Goal: Navigation & Orientation: Find specific page/section

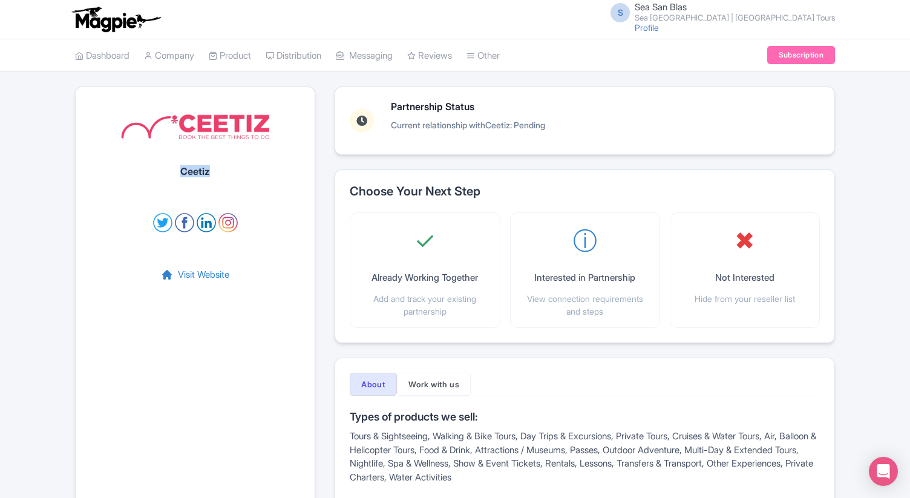
drag, startPoint x: 218, startPoint y: 171, endPoint x: 177, endPoint y: 171, distance: 41.1
click at [177, 171] on div "Ceetiz Visit Website" at bounding box center [195, 329] width 240 height 485
copy h1 "Ceetiz"
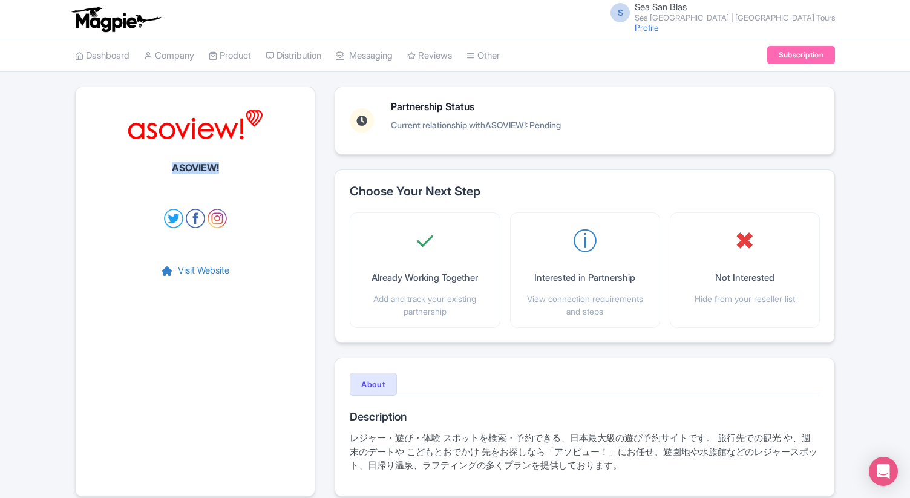
drag, startPoint x: 223, startPoint y: 168, endPoint x: 166, endPoint y: 168, distance: 56.3
click at [166, 168] on div "ASOVIEW! Visit Website" at bounding box center [195, 292] width 240 height 410
copy h1 "ASOVIEW!"
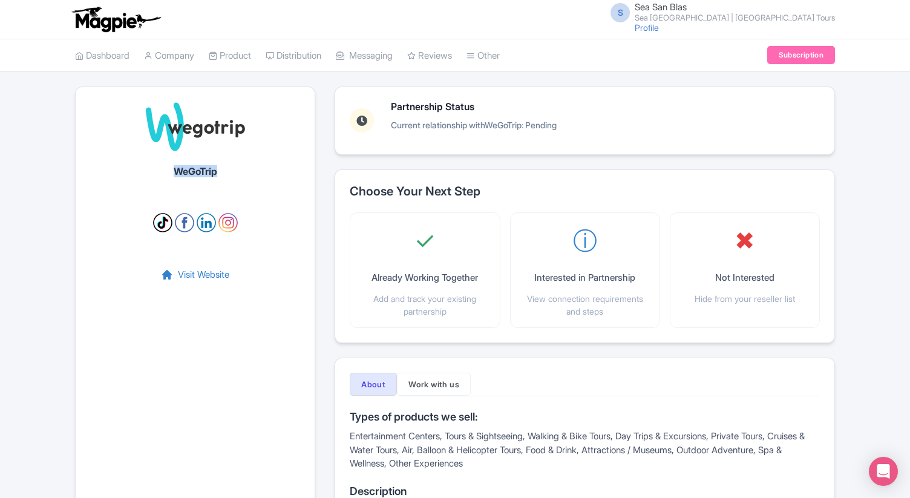
drag, startPoint x: 232, startPoint y: 169, endPoint x: 161, endPoint y: 169, distance: 70.8
click at [161, 169] on div "WeGoTrip Visit Website" at bounding box center [195, 449] width 240 height 725
copy h1 "WeGoTrip"
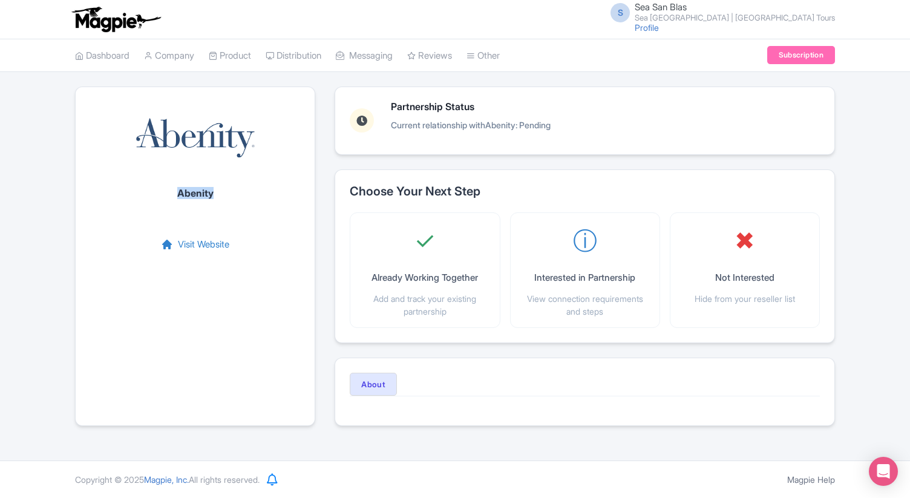
drag, startPoint x: 223, startPoint y: 189, endPoint x: 180, endPoint y: 189, distance: 43.6
click at [180, 189] on div "Abenity Visit Website" at bounding box center [195, 256] width 240 height 339
copy h1 "Abenity"
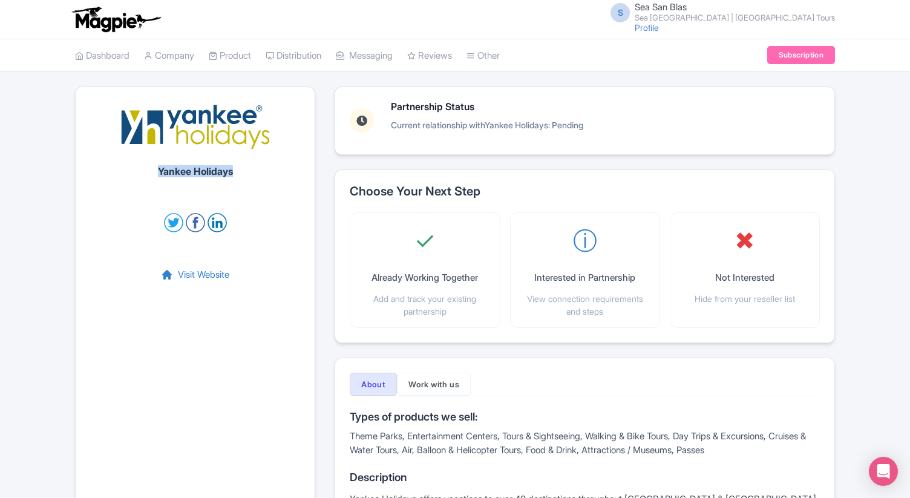
drag, startPoint x: 244, startPoint y: 172, endPoint x: 154, endPoint y: 172, distance: 90.2
click at [154, 172] on div "Yankee Holidays Visit Website" at bounding box center [195, 329] width 240 height 485
copy h1 "Yankee Holidays"
click at [235, 199] on div "Yankee Holidays Visit Website" at bounding box center [195, 329] width 240 height 485
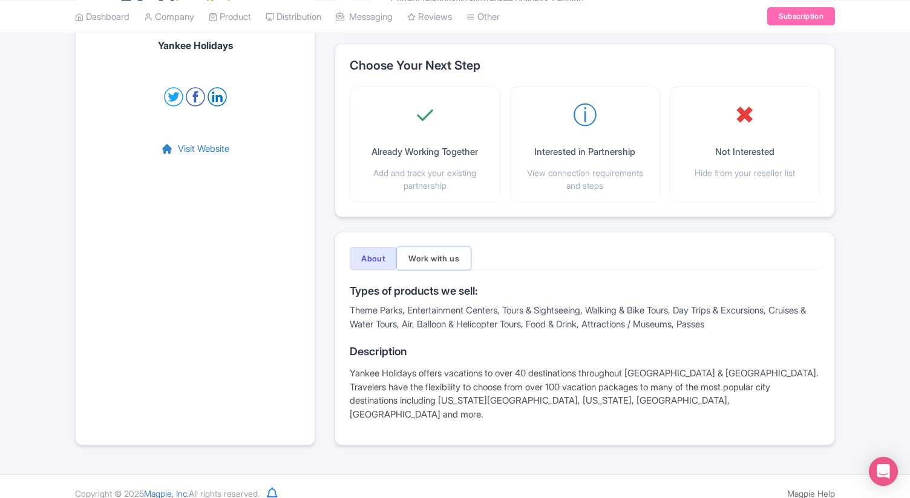
click at [438, 251] on button "Work with us" at bounding box center [434, 258] width 74 height 23
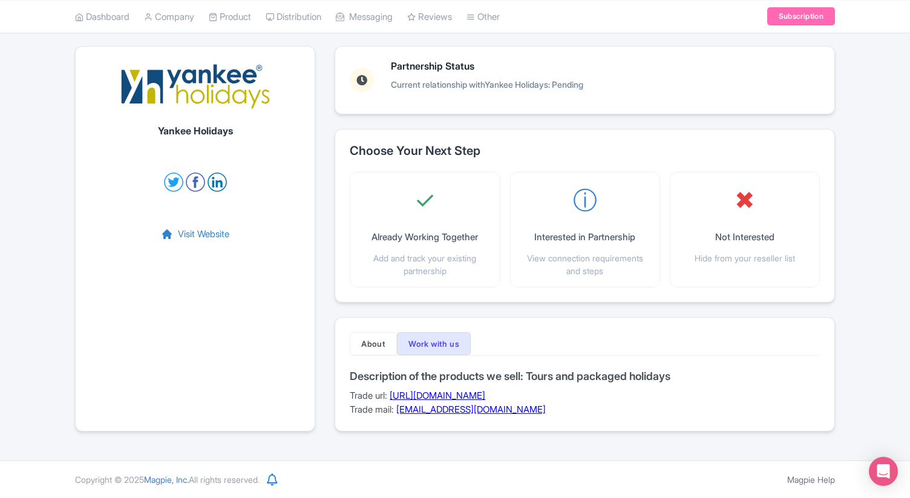
click at [485, 396] on link "https://book.yankeeholidays.com/res/STWMain.aspx?Theme=YANKEE&Action=ContactNew" at bounding box center [438, 395] width 96 height 11
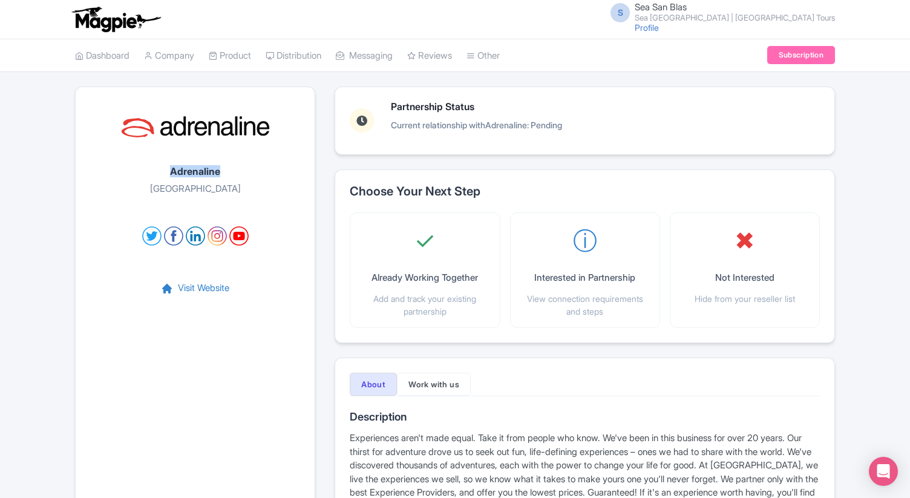
drag, startPoint x: 225, startPoint y: 169, endPoint x: 169, endPoint y: 170, distance: 56.3
click at [169, 170] on div "Adrenaline Chicago Visit Website" at bounding box center [195, 312] width 240 height 451
copy h1 "Adrenaline"
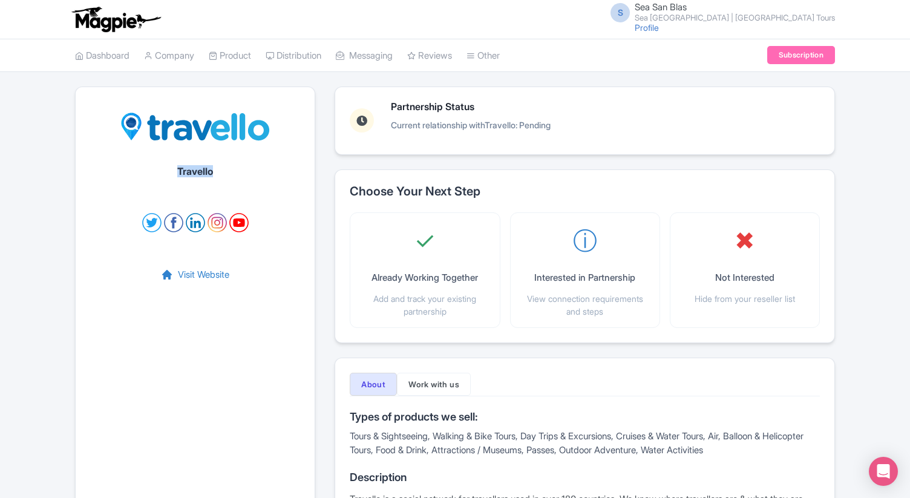
drag, startPoint x: 214, startPoint y: 175, endPoint x: 176, endPoint y: 175, distance: 37.5
click at [176, 175] on div "Travello Visit Website" at bounding box center [195, 336] width 240 height 499
copy h1 "Travello"
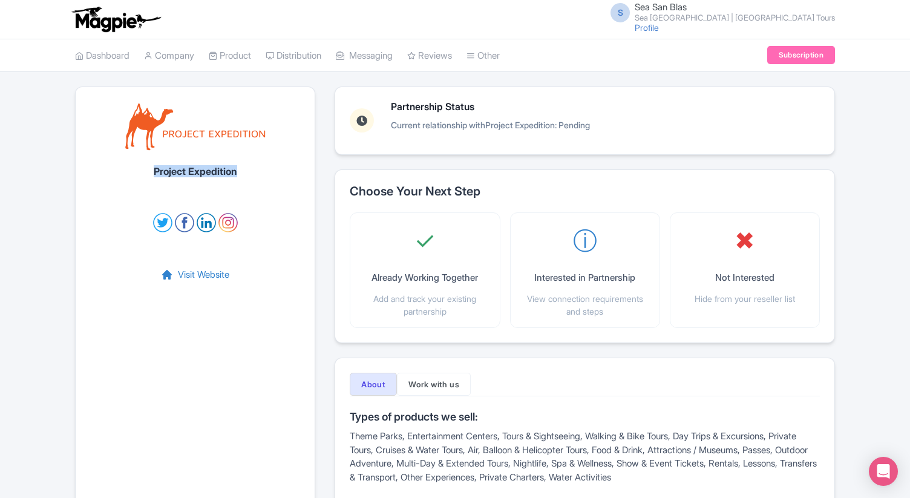
drag, startPoint x: 244, startPoint y: 170, endPoint x: 149, endPoint y: 170, distance: 94.4
click at [149, 170] on div "Project Expedition Visit Website" at bounding box center [195, 329] width 240 height 485
copy h1 "Project Expedition"
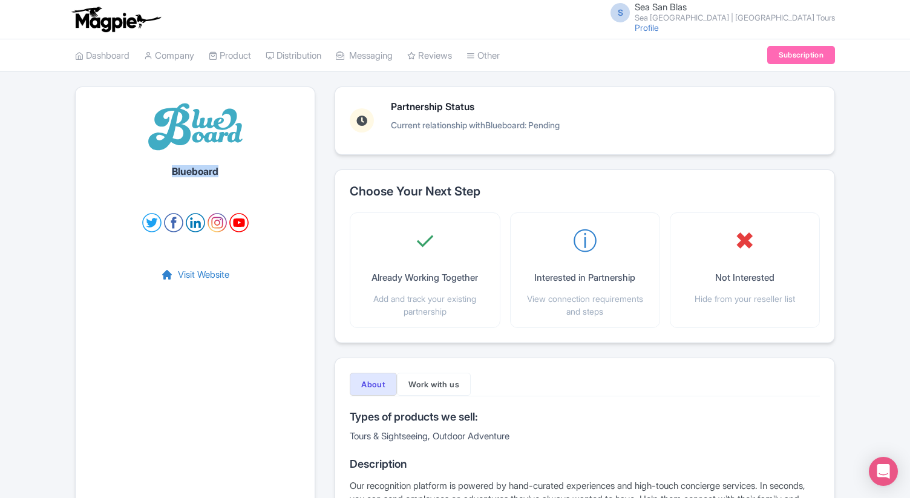
drag, startPoint x: 228, startPoint y: 169, endPoint x: 166, endPoint y: 171, distance: 61.8
click at [166, 171] on div "Blueboard Visit Website" at bounding box center [195, 322] width 240 height 471
copy h1 "Blueboard"
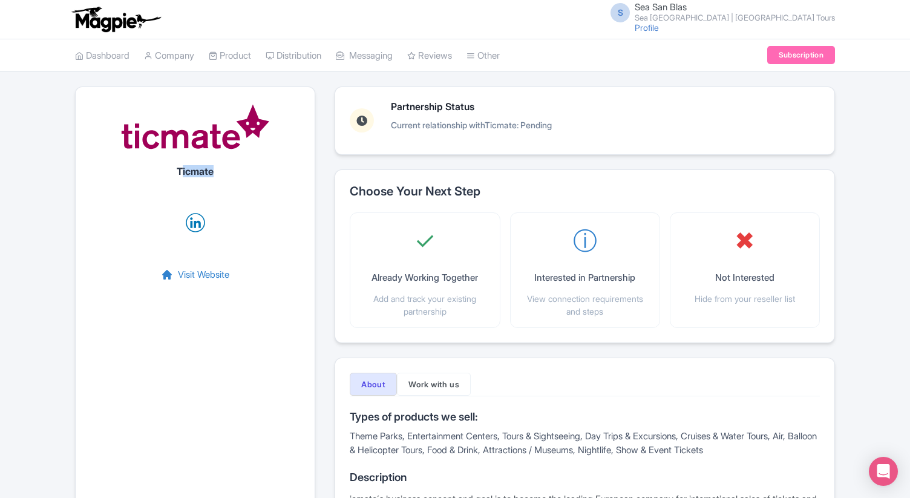
drag, startPoint x: 229, startPoint y: 177, endPoint x: 180, endPoint y: 176, distance: 49.6
click at [180, 176] on div "Ticmate Visit Website" at bounding box center [195, 329] width 240 height 485
click at [180, 176] on h1 "Ticmate" at bounding box center [195, 171] width 37 height 11
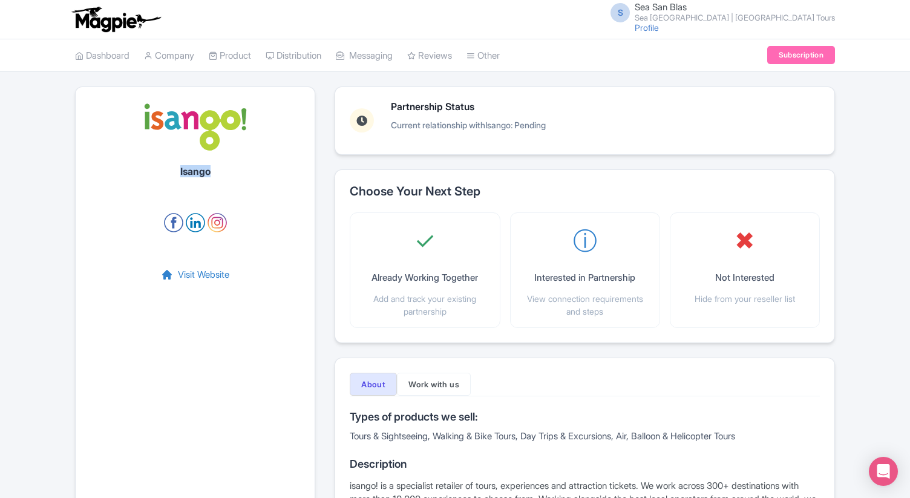
drag, startPoint x: 218, startPoint y: 177, endPoint x: 180, endPoint y: 175, distance: 38.1
click at [180, 175] on div "Isango Visit Website" at bounding box center [195, 329] width 240 height 485
copy h1 "Isango"
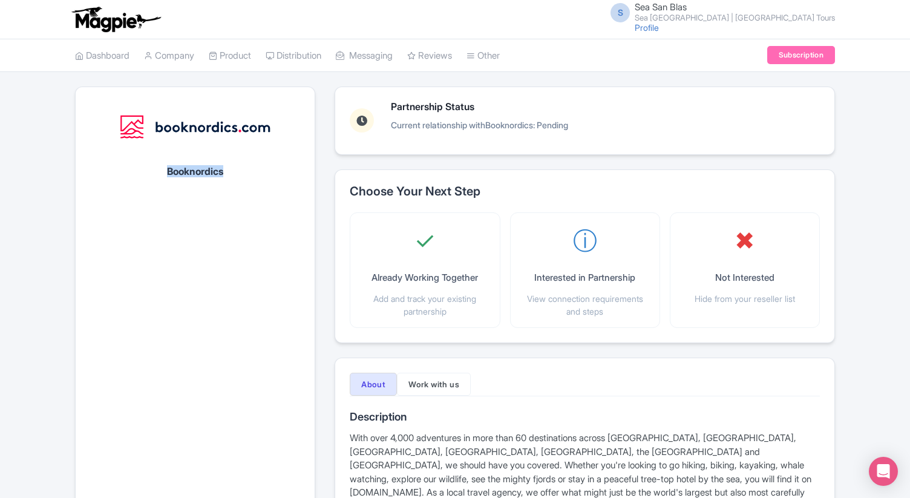
drag, startPoint x: 225, startPoint y: 175, endPoint x: 164, endPoint y: 175, distance: 61.1
click at [164, 175] on div "Booknordics" at bounding box center [195, 312] width 240 height 451
copy h1 "Booknordics"
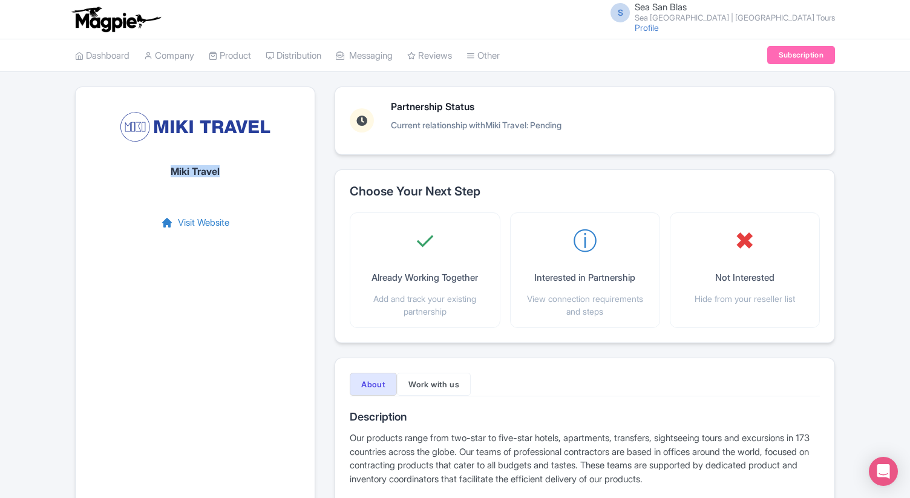
drag, startPoint x: 222, startPoint y: 172, endPoint x: 168, endPoint y: 172, distance: 53.9
click at [168, 172] on div "Miki Travel Visit Website" at bounding box center [195, 333] width 240 height 492
copy h1 "Miki Travel"
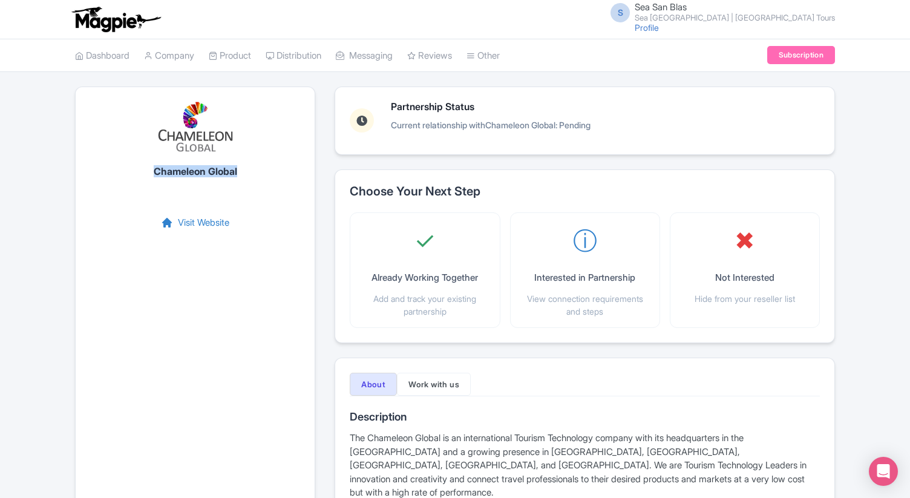
drag, startPoint x: 250, startPoint y: 172, endPoint x: 149, endPoint y: 172, distance: 101.0
click at [149, 172] on div "Chameleon Global Visit Website" at bounding box center [195, 305] width 240 height 437
copy h1 "Chameleon Global"
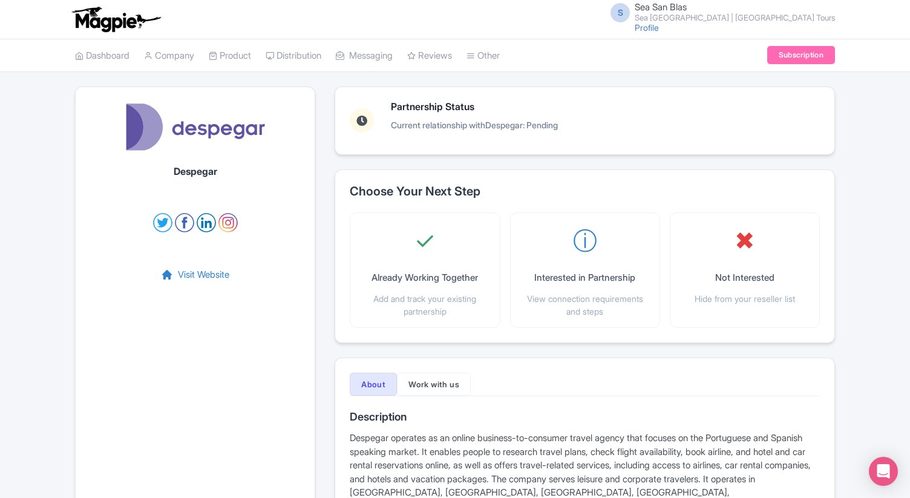
click at [223, 166] on div "Despegar Visit Website" at bounding box center [195, 319] width 240 height 465
drag, startPoint x: 224, startPoint y: 175, endPoint x: 172, endPoint y: 175, distance: 52.0
click at [172, 175] on div "Despegar Visit Website" at bounding box center [195, 319] width 240 height 465
copy h1 "Despegar"
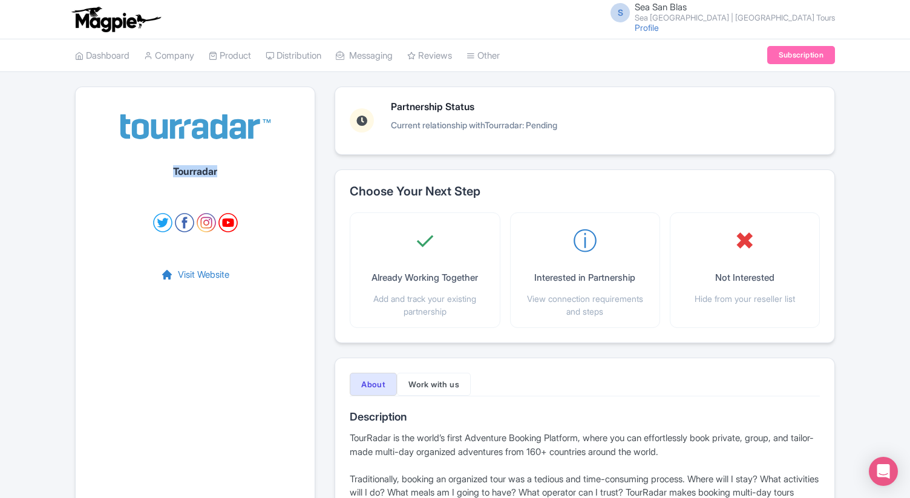
drag, startPoint x: 223, startPoint y: 169, endPoint x: 170, endPoint y: 169, distance: 52.6
click at [170, 169] on div "Tourradar Visit Website" at bounding box center [195, 333] width 240 height 492
copy h1 "Tourradar"
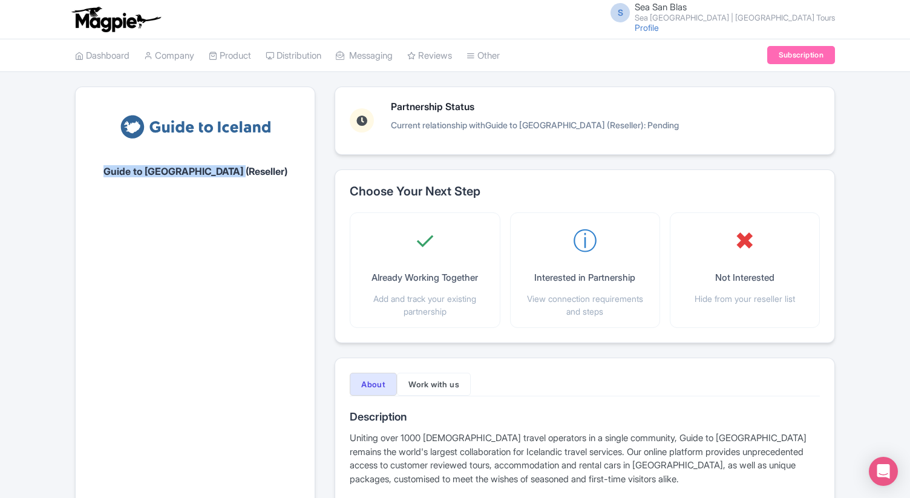
drag, startPoint x: 266, startPoint y: 171, endPoint x: 129, endPoint y: 171, distance: 136.1
click at [129, 171] on div "Guide to [GEOGRAPHIC_DATA] (Reseller)" at bounding box center [195, 299] width 240 height 424
copy h1 "Guide to [GEOGRAPHIC_DATA] (Reseller)"
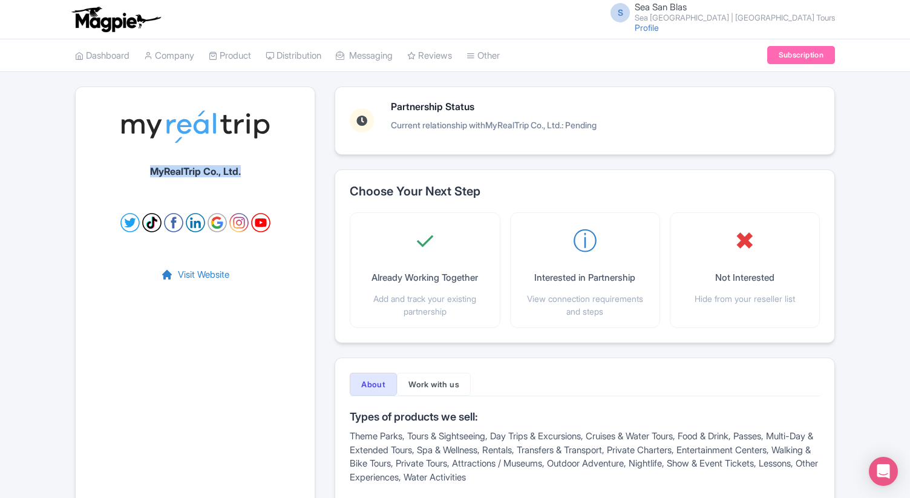
drag, startPoint x: 255, startPoint y: 169, endPoint x: 143, endPoint y: 169, distance: 111.9
click at [143, 169] on div "MyRealTrip Co., Ltd. Visit Website" at bounding box center [195, 356] width 240 height 539
copy h1 "MyRealTrip Co., Ltd."
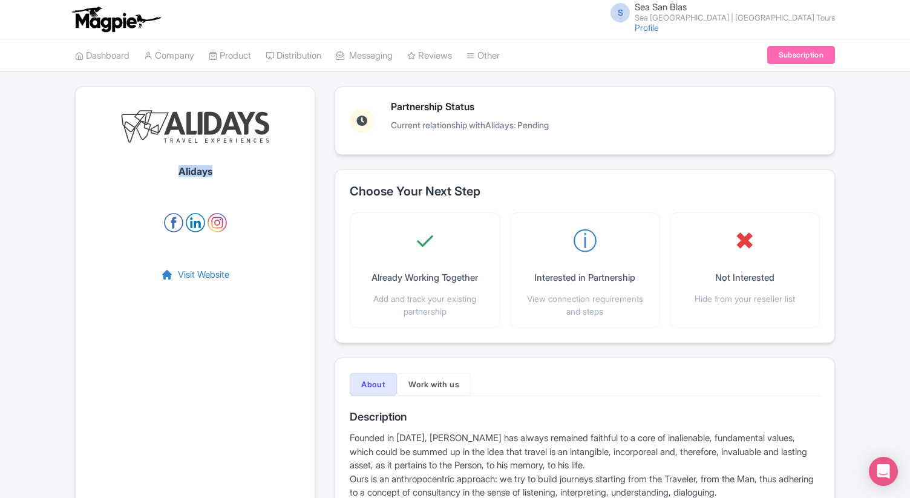
drag, startPoint x: 227, startPoint y: 175, endPoint x: 175, endPoint y: 175, distance: 51.4
click at [175, 175] on div "Alidays Visit Website" at bounding box center [195, 305] width 240 height 437
copy h1 "Alidays"
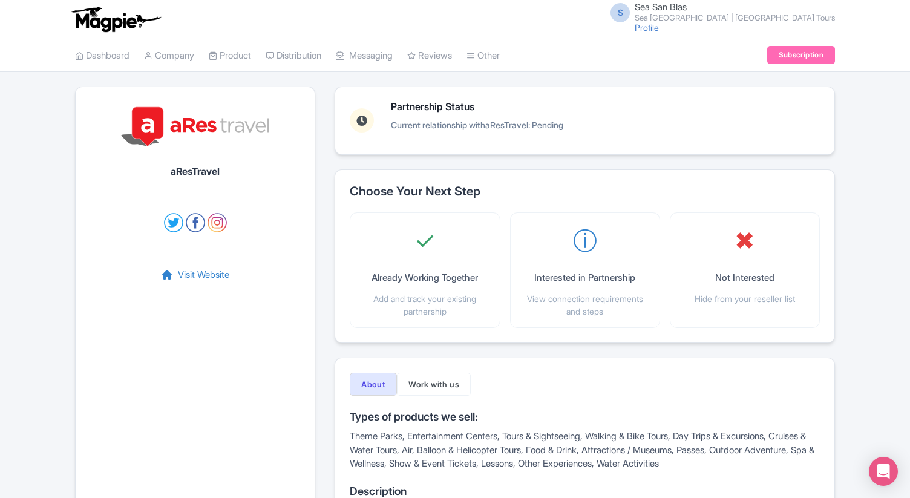
click at [220, 163] on div "aResTravel Visit Website" at bounding box center [195, 329] width 240 height 485
drag, startPoint x: 225, startPoint y: 172, endPoint x: 158, endPoint y: 172, distance: 67.2
click at [158, 172] on div "aResTravel Visit Website" at bounding box center [195, 329] width 240 height 485
copy h1 "aResTravel"
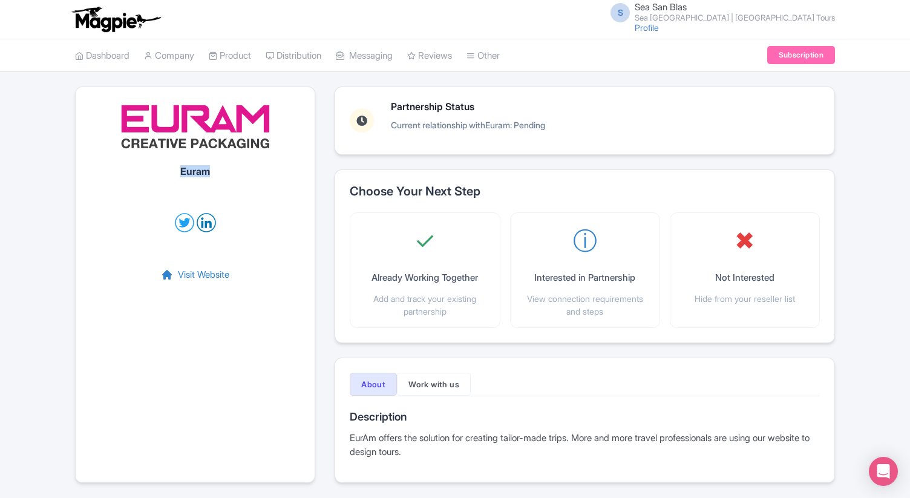
drag, startPoint x: 229, startPoint y: 172, endPoint x: 180, endPoint y: 171, distance: 49.6
click at [180, 172] on div "Euram Visit Website" at bounding box center [195, 285] width 240 height 396
copy h1 "Euram"
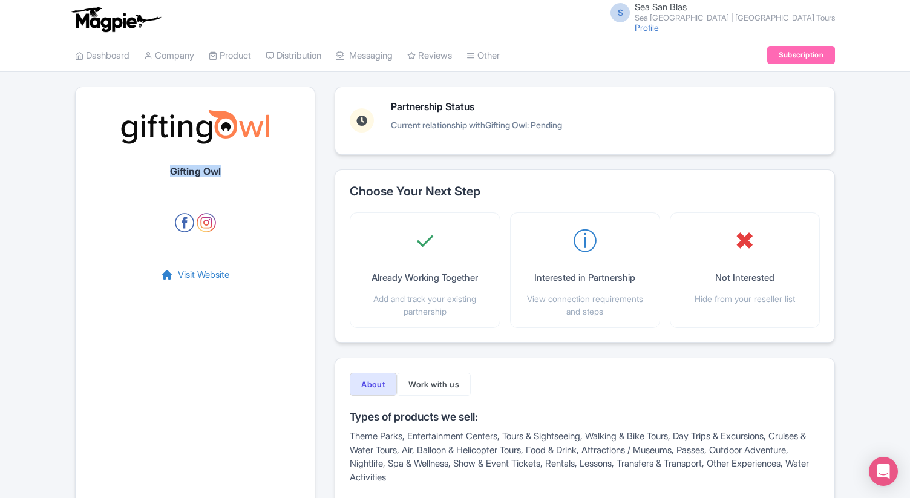
drag, startPoint x: 228, startPoint y: 172, endPoint x: 166, endPoint y: 172, distance: 61.1
click at [166, 172] on div "Gifting Owl Visit Website" at bounding box center [195, 343] width 240 height 512
copy h1 "Gifting Owl"
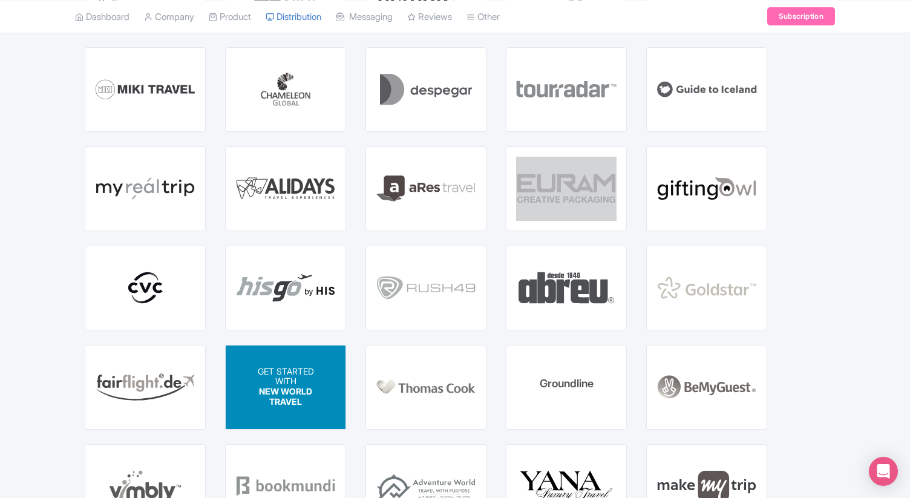
scroll to position [729, 0]
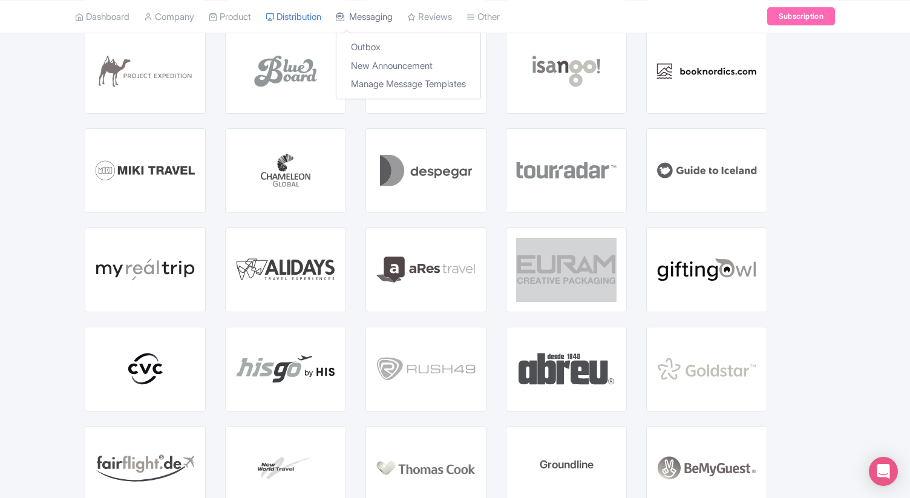
click at [362, 20] on link "Messaging" at bounding box center [364, 16] width 57 height 33
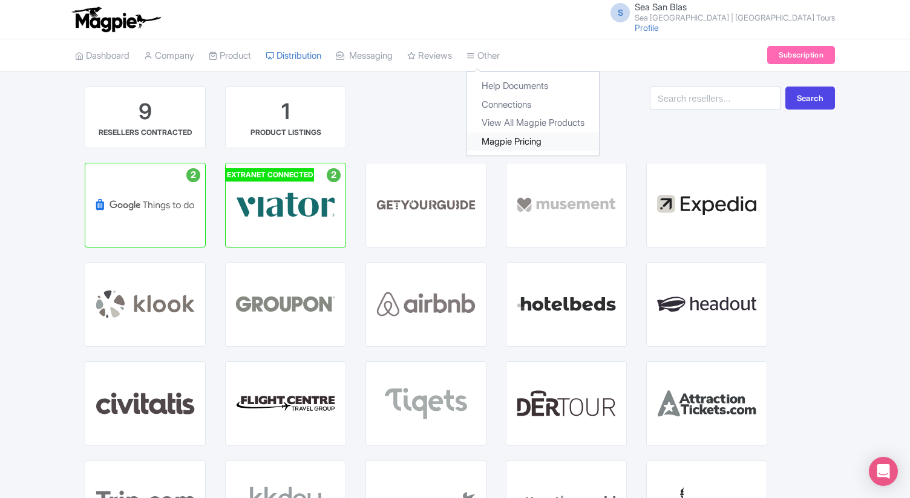
click at [542, 140] on link "Magpie Pricing" at bounding box center [533, 142] width 132 height 19
